Goal: Transaction & Acquisition: Purchase product/service

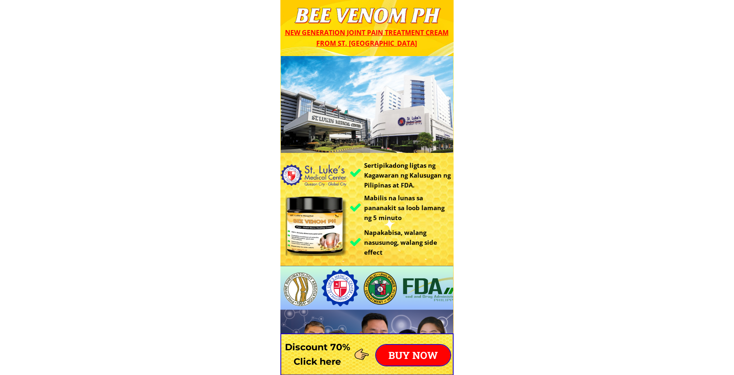
click at [397, 351] on p "BUY NOW" at bounding box center [413, 355] width 74 height 21
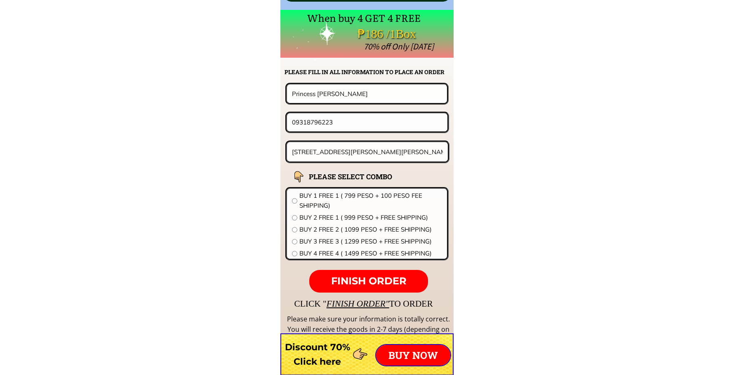
scroll to position [6471, 0]
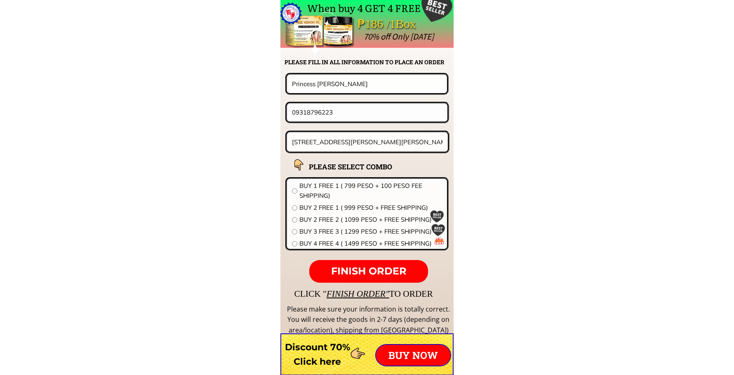
drag, startPoint x: 355, startPoint y: 91, endPoint x: 87, endPoint y: 88, distance: 267.7
paste input "[PERSON_NAME]"
type input "[PERSON_NAME]"
drag, startPoint x: 241, startPoint y: 118, endPoint x: 173, endPoint y: 118, distance: 67.6
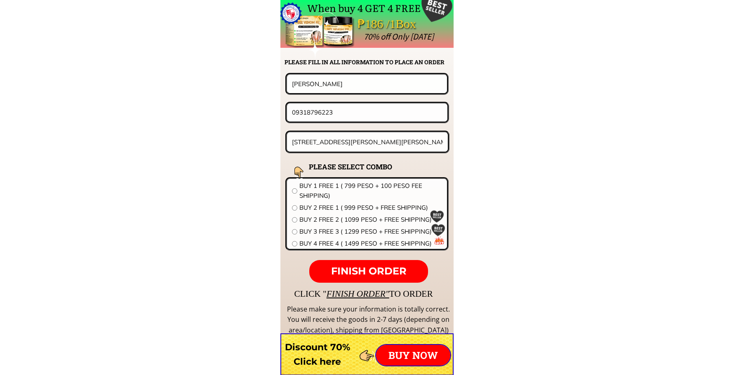
paste input "273691228"
type input "09273691228"
click at [366, 143] on input "[STREET_ADDRESS][PERSON_NAME][PERSON_NAME]" at bounding box center [367, 141] width 155 height 19
paste input "[STREET_ADDRESS]"
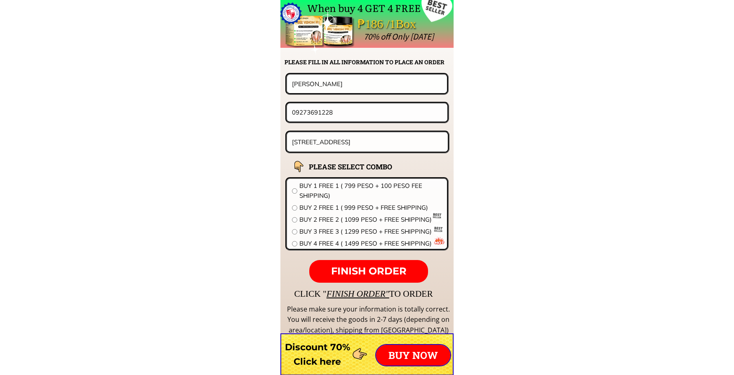
type input "[STREET_ADDRESS]"
click at [326, 218] on span "BUY 2 FREE 2 ( 1099 PESO + FREE SHIPPING)" at bounding box center [370, 220] width 143 height 10
radio input "true"
click at [360, 268] on span "FINISH ORDER" at bounding box center [368, 271] width 75 height 12
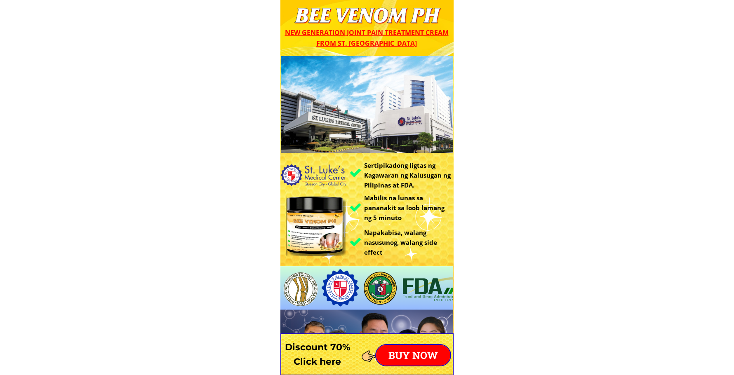
click at [424, 356] on p "BUY NOW" at bounding box center [413, 355] width 74 height 21
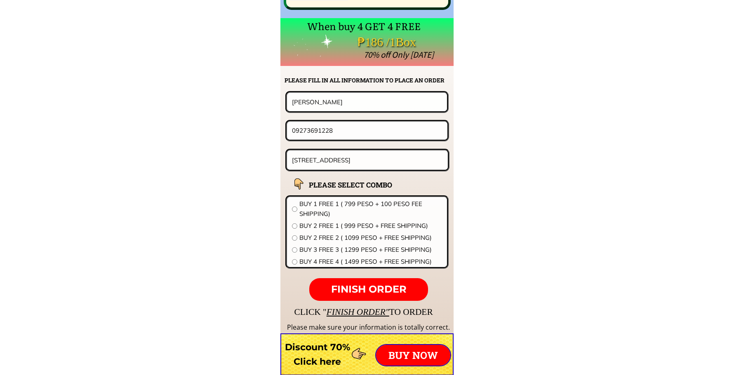
scroll to position [6471, 0]
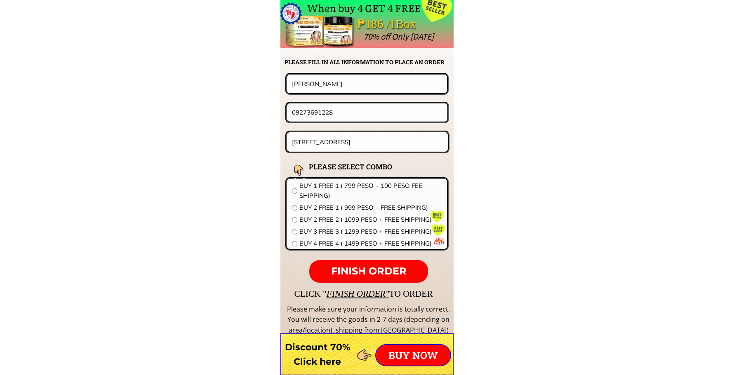
drag, startPoint x: 286, startPoint y: 84, endPoint x: 111, endPoint y: 83, distance: 175.3
paste input "Joseline Suare"
type input "Joseline Suarez"
drag, startPoint x: 361, startPoint y: 113, endPoint x: 190, endPoint y: 111, distance: 171.2
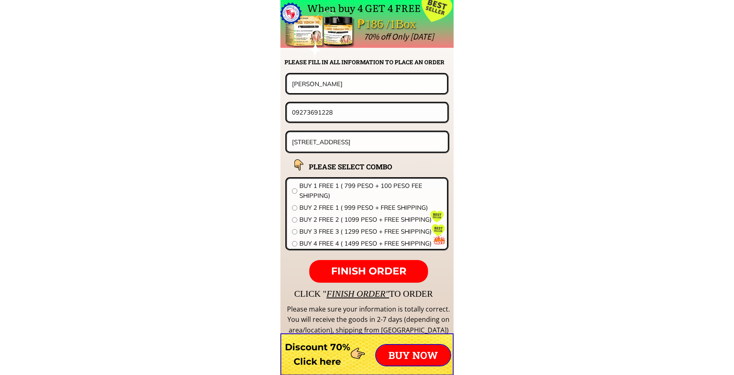
paste input "6309976007195"
drag, startPoint x: 299, startPoint y: 110, endPoint x: 242, endPoint y: 111, distance: 56.5
type input "09976007195"
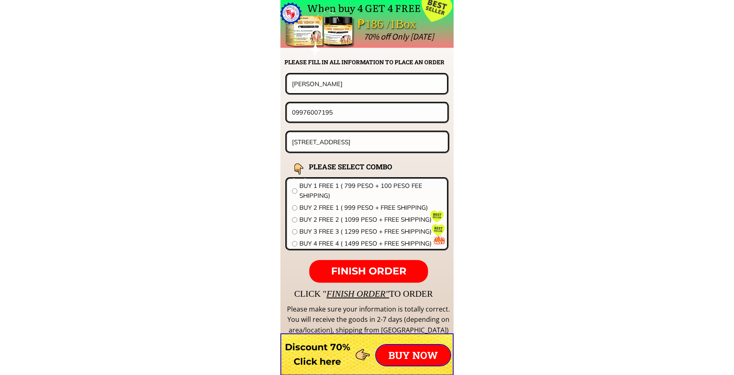
click at [317, 139] on input "[STREET_ADDRESS]" at bounding box center [367, 141] width 155 height 19
paste input "Sea breeze subdivision.zone 7 Baranggay Bula General santos city"
type input "Sea breeze subdivision.zone 7 Baranggay Bula General santos city"
click at [330, 204] on span "BUY 2 FREE 1 ( 999 PESO + FREE SHIPPING)" at bounding box center [370, 208] width 143 height 10
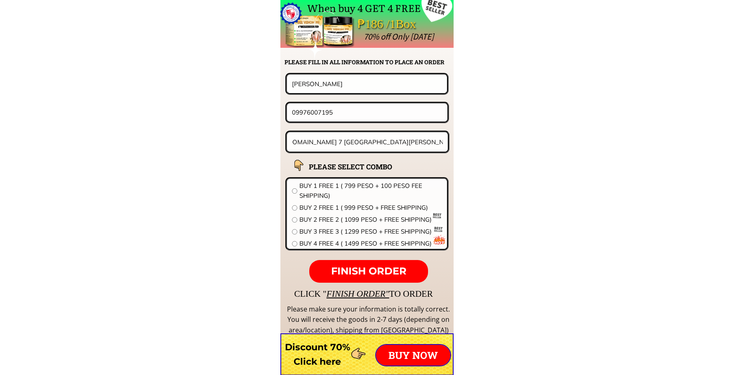
radio input "true"
click at [367, 279] on p "FINISH ORDER" at bounding box center [368, 271] width 119 height 23
